Goal: Information Seeking & Learning: Learn about a topic

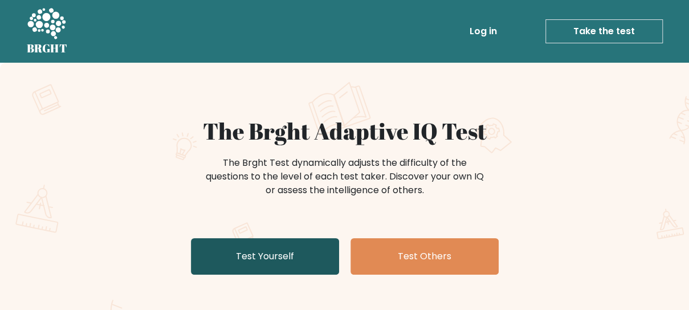
click at [252, 261] on link "Test Yourself" at bounding box center [265, 256] width 148 height 36
